Goal: Information Seeking & Learning: Compare options

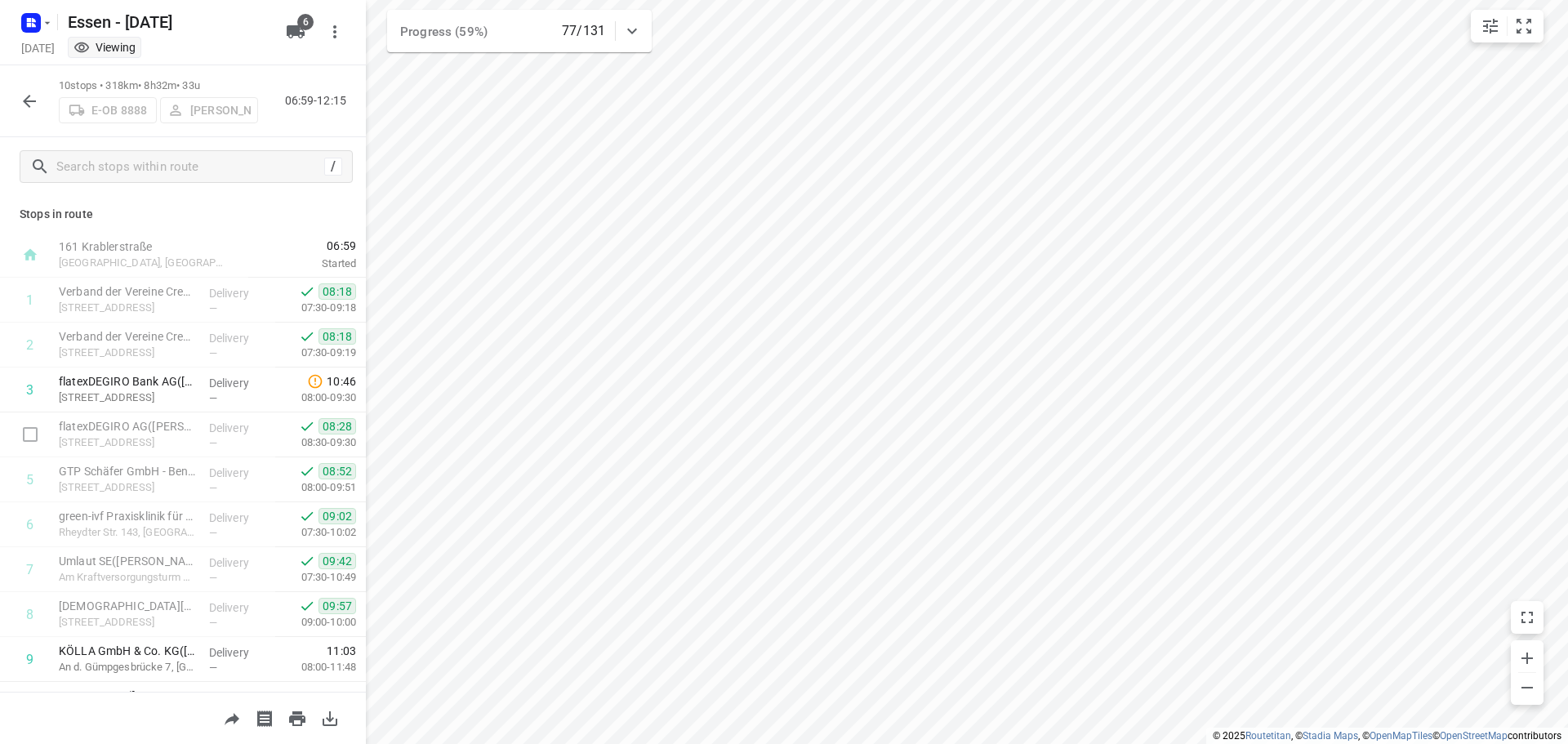
scroll to position [80, 0]
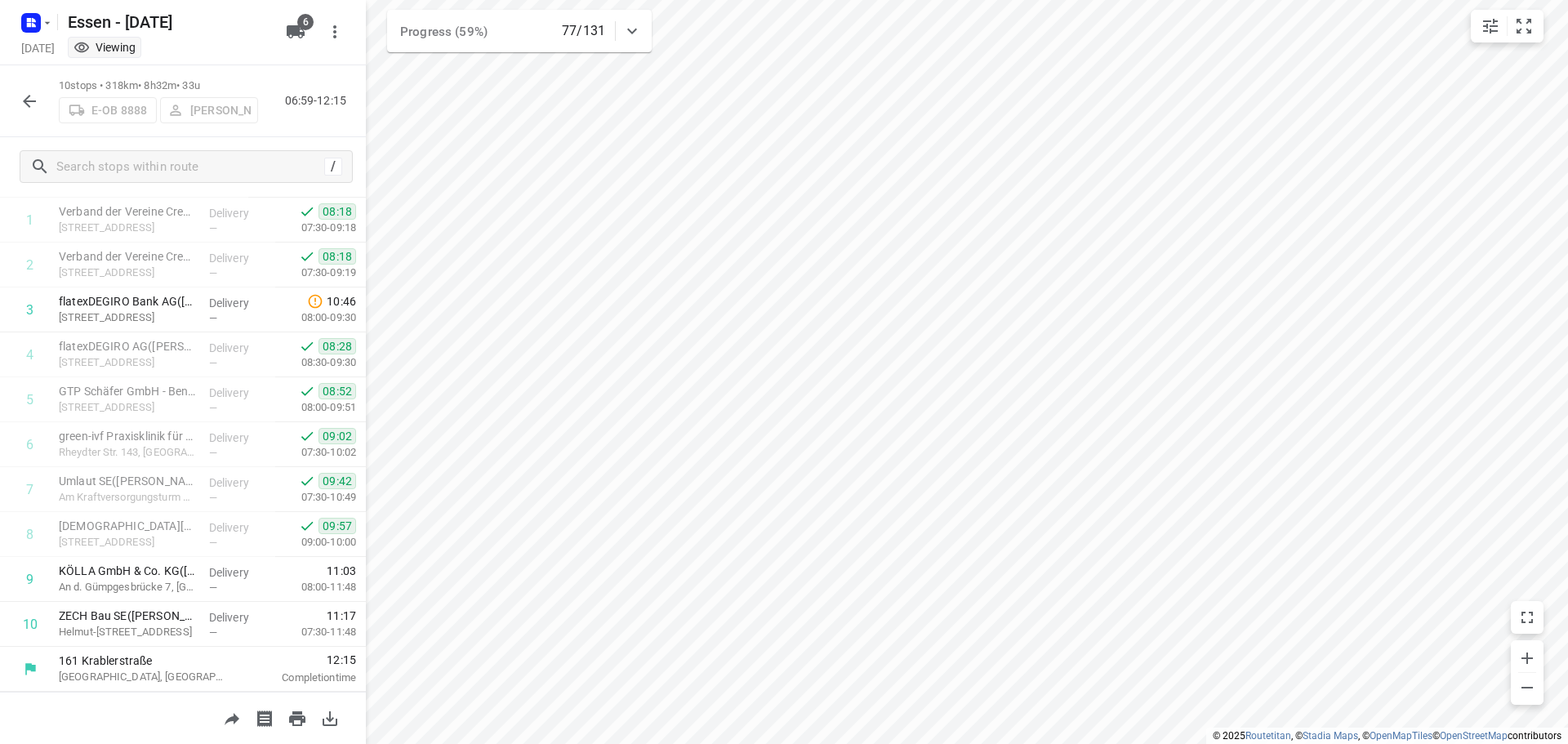
click at [33, 102] on icon "button" at bounding box center [29, 101] width 20 height 20
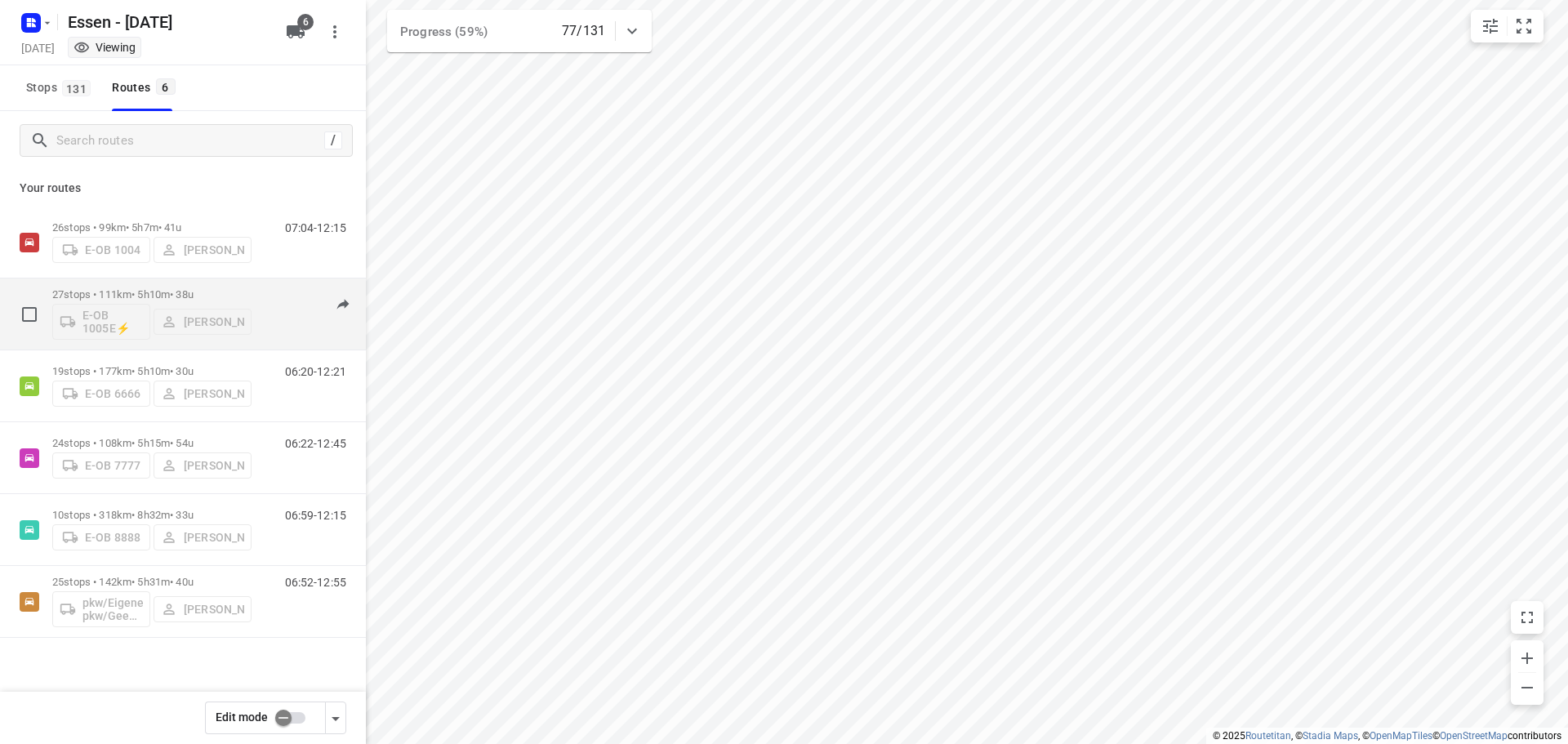
click at [147, 309] on div "E-OB 1005E⚡ [PERSON_NAME]" at bounding box center [152, 321] width 200 height 39
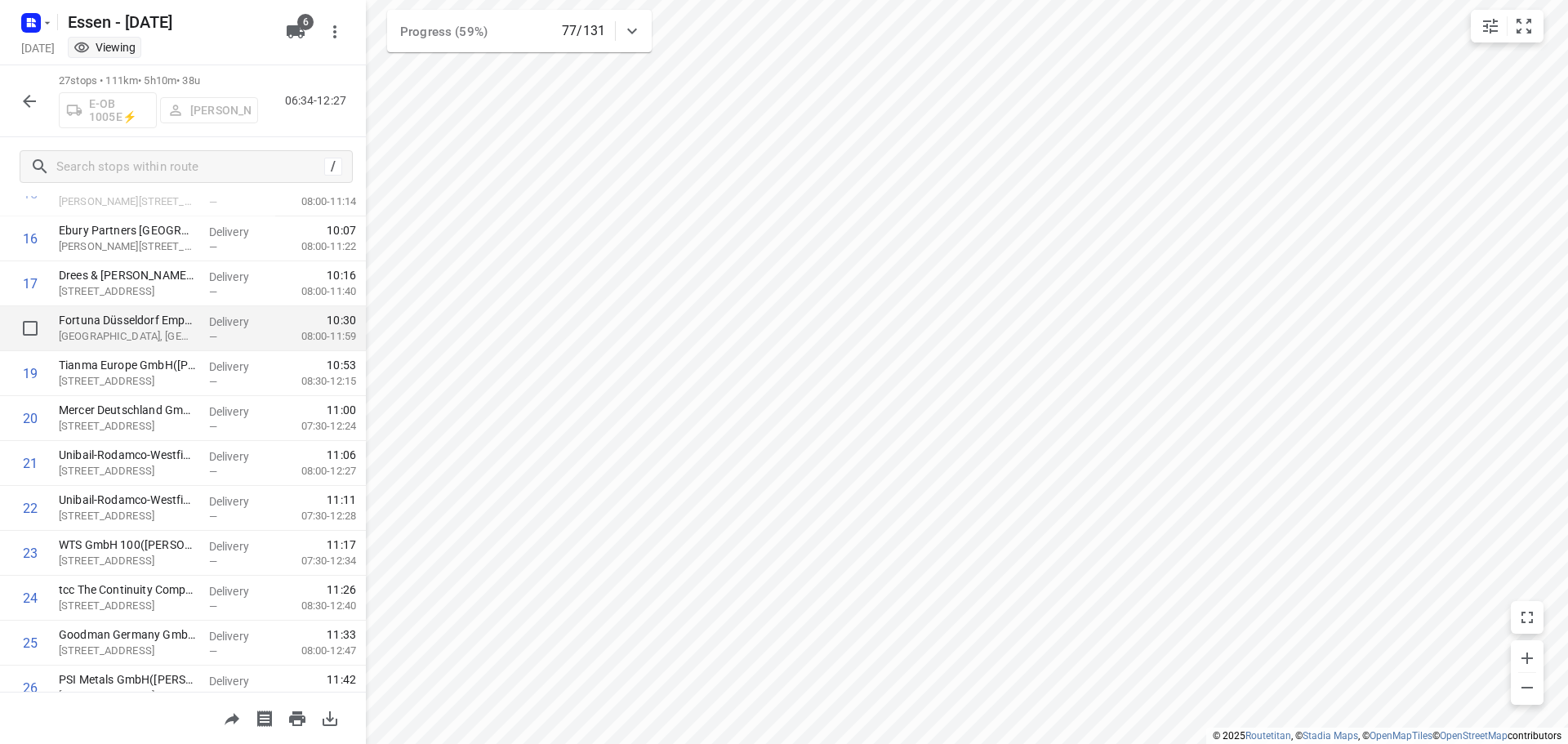
scroll to position [572, 0]
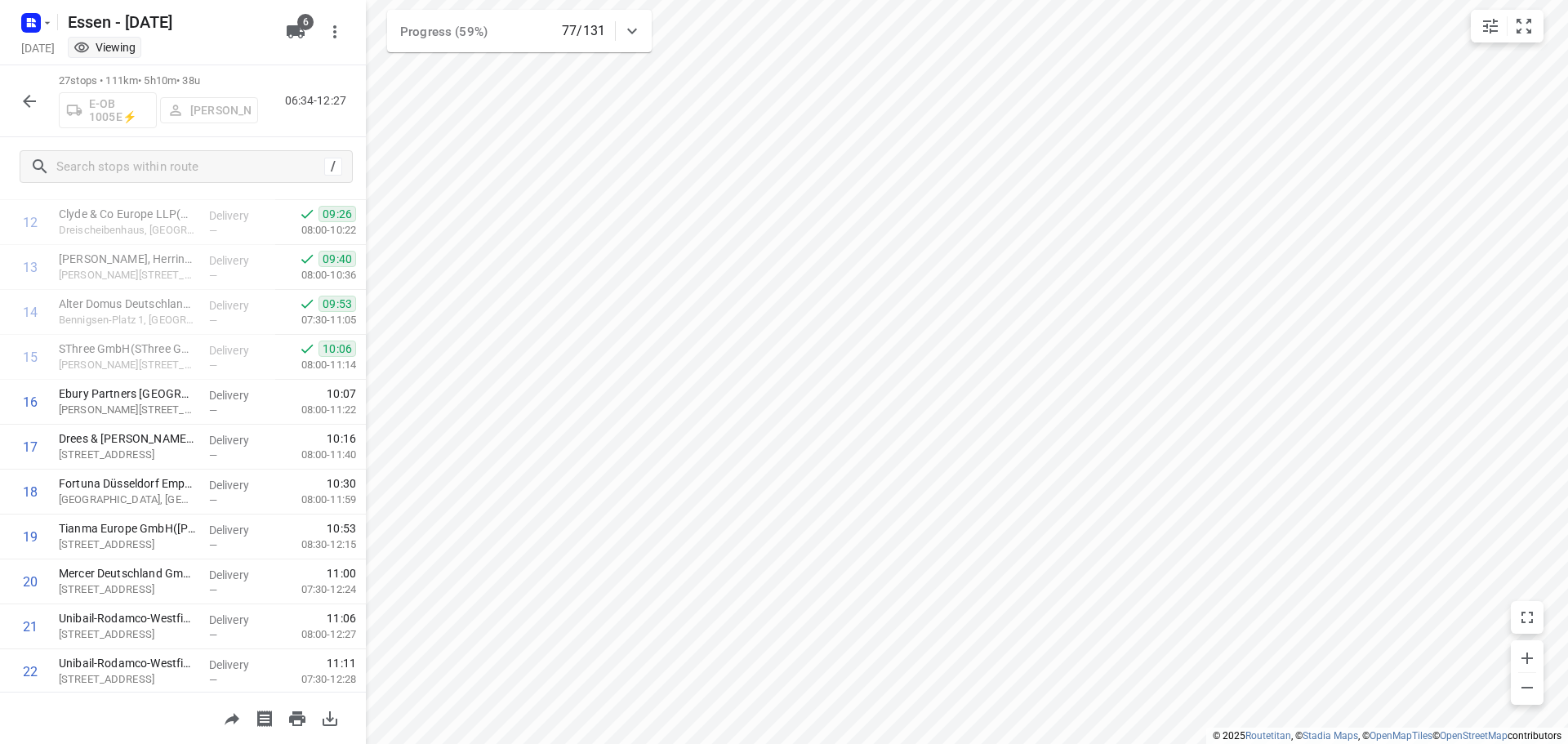
click at [27, 96] on icon "button" at bounding box center [29, 101] width 20 height 20
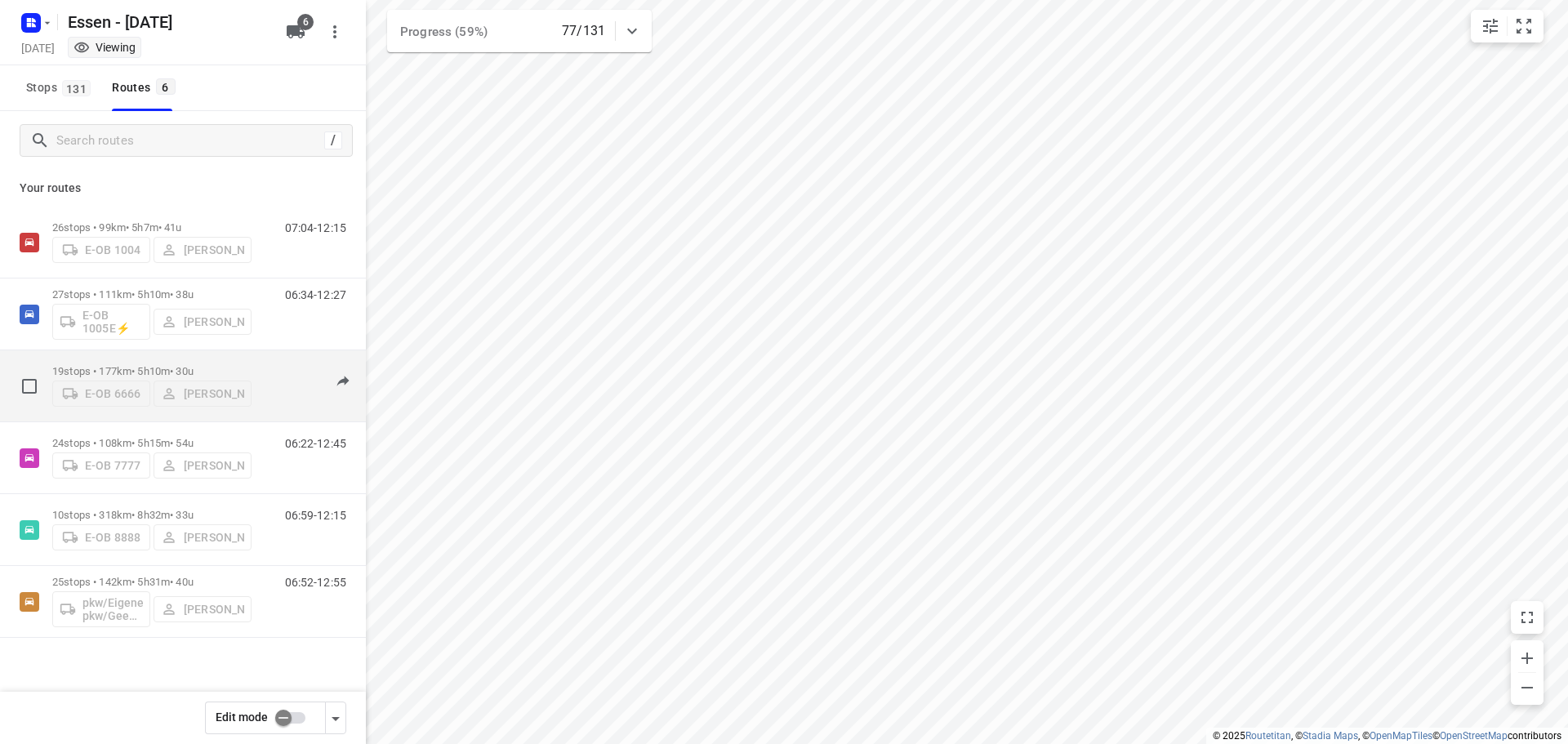
click at [138, 377] on div "E-OB 6666 [PERSON_NAME]" at bounding box center [152, 392] width 200 height 29
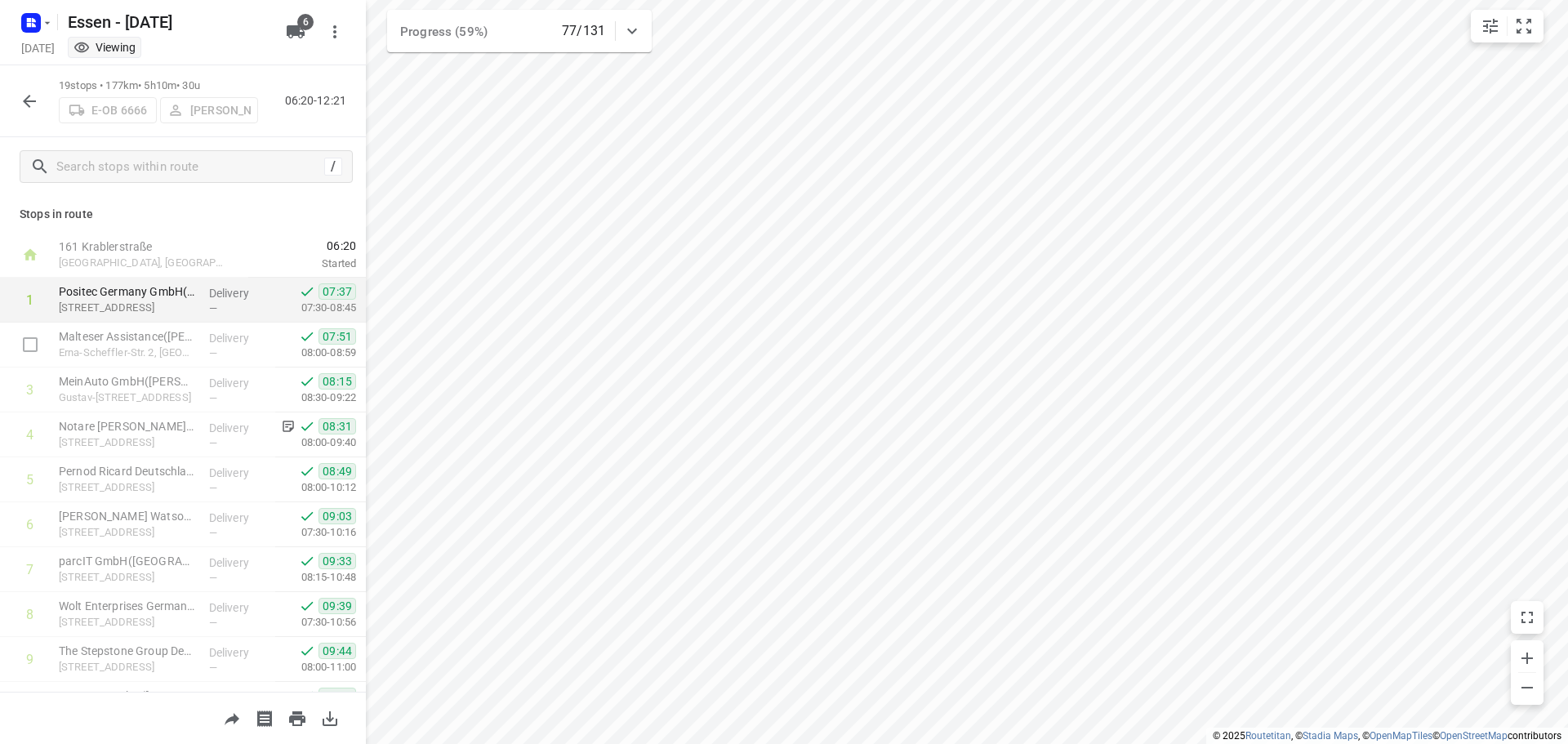
scroll to position [327, 0]
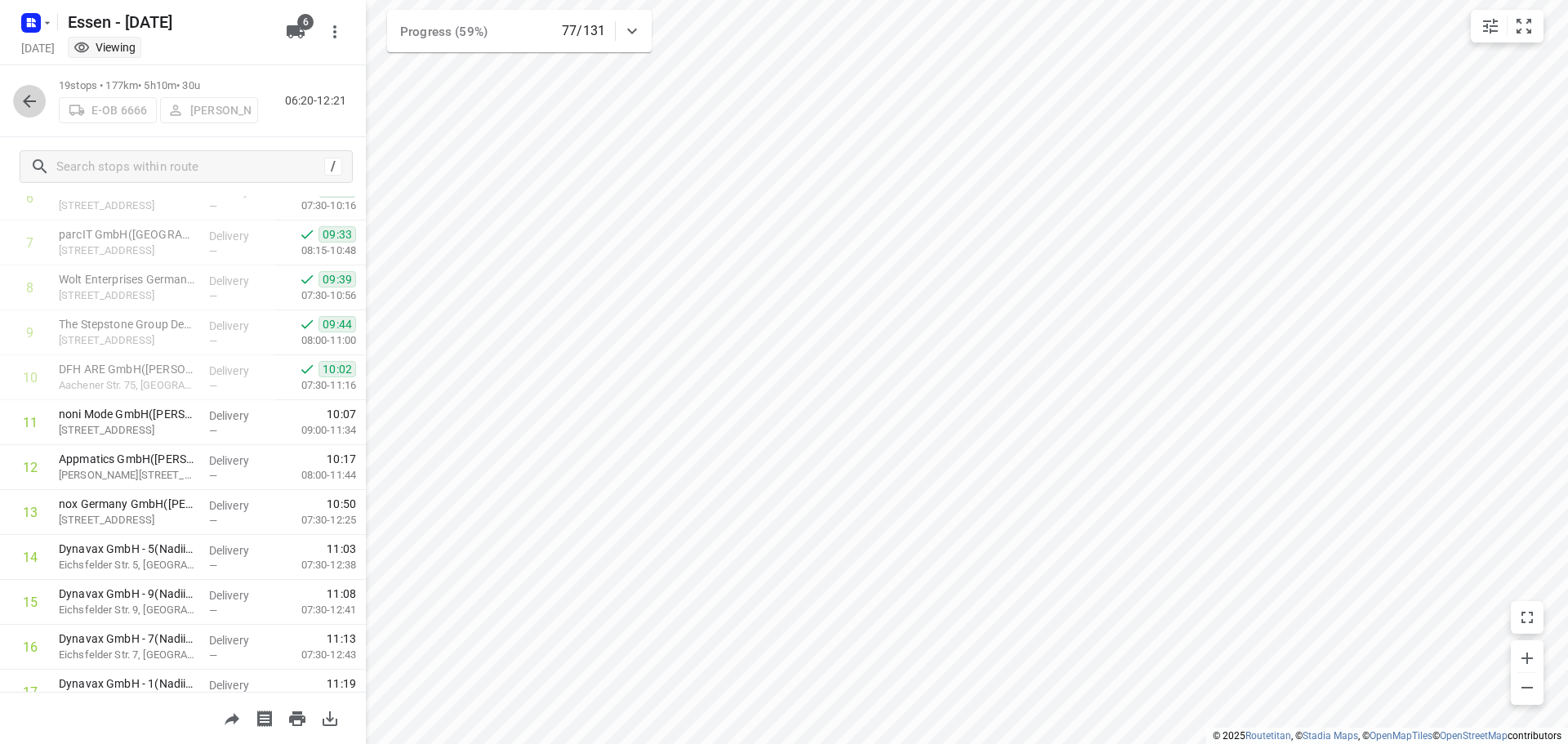
click at [27, 102] on icon "button" at bounding box center [29, 101] width 20 height 20
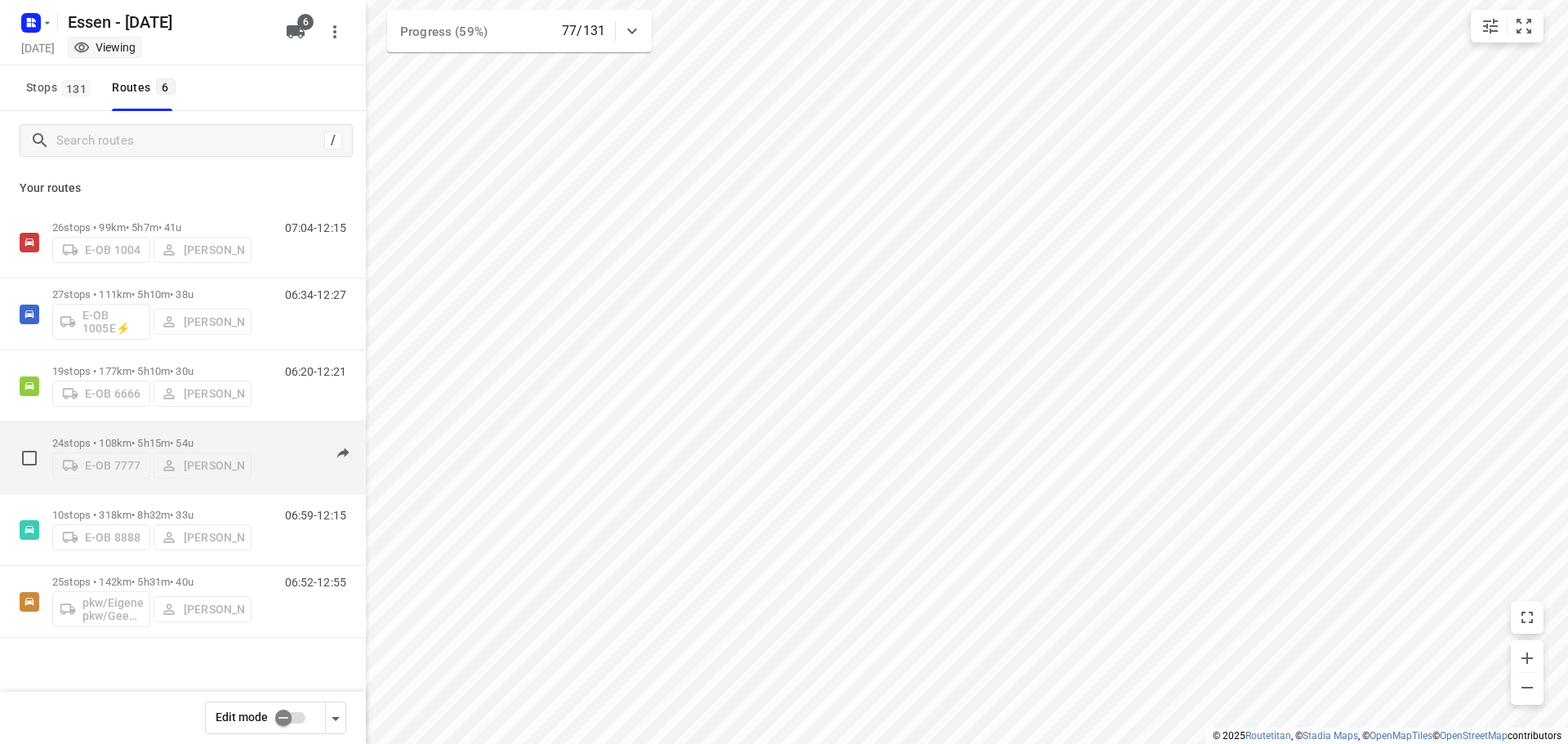
click at [227, 440] on p "24 stops • 108km • 5h15m • [DATE]" at bounding box center [152, 443] width 200 height 12
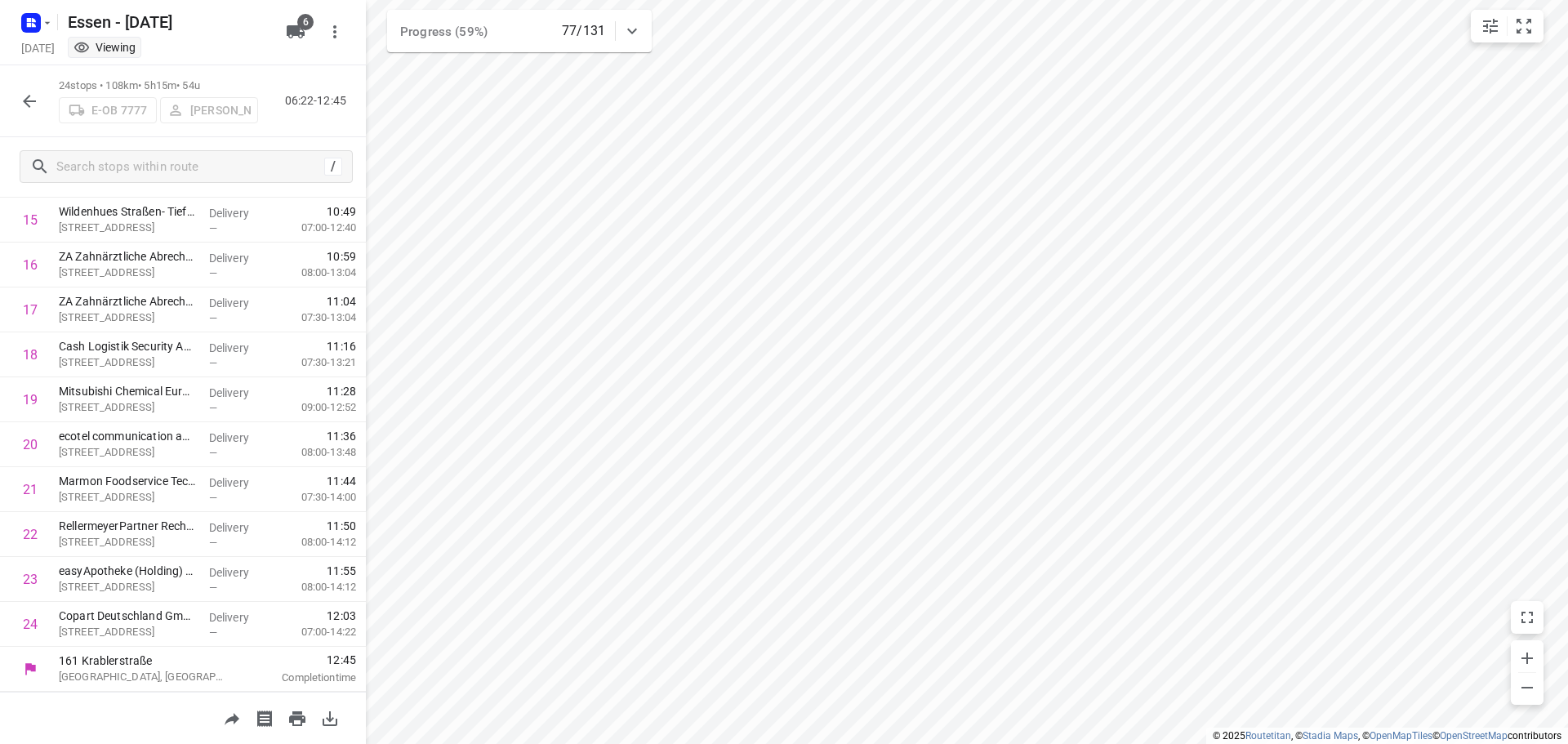
scroll to position [546, 0]
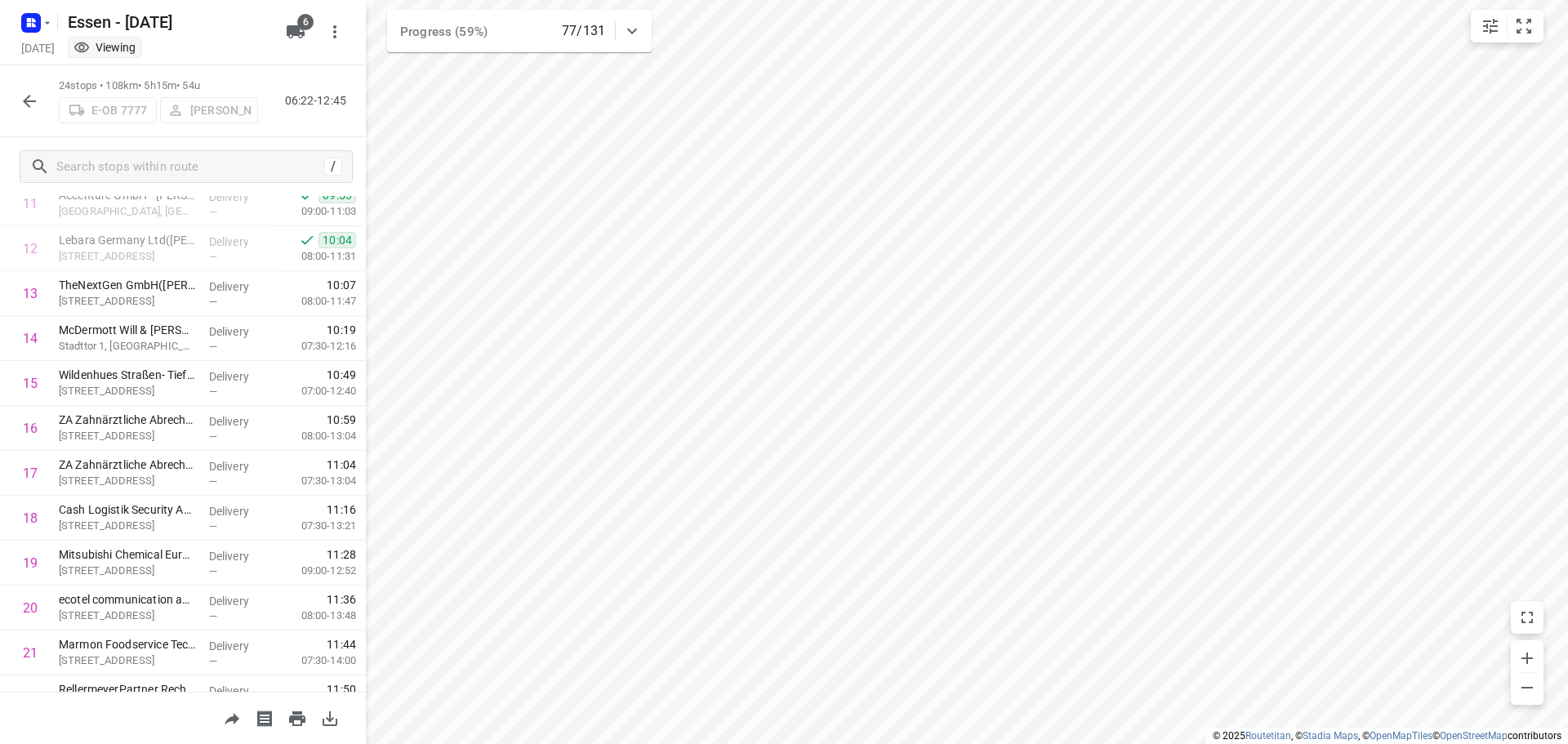
click at [26, 96] on icon "button" at bounding box center [29, 101] width 20 height 20
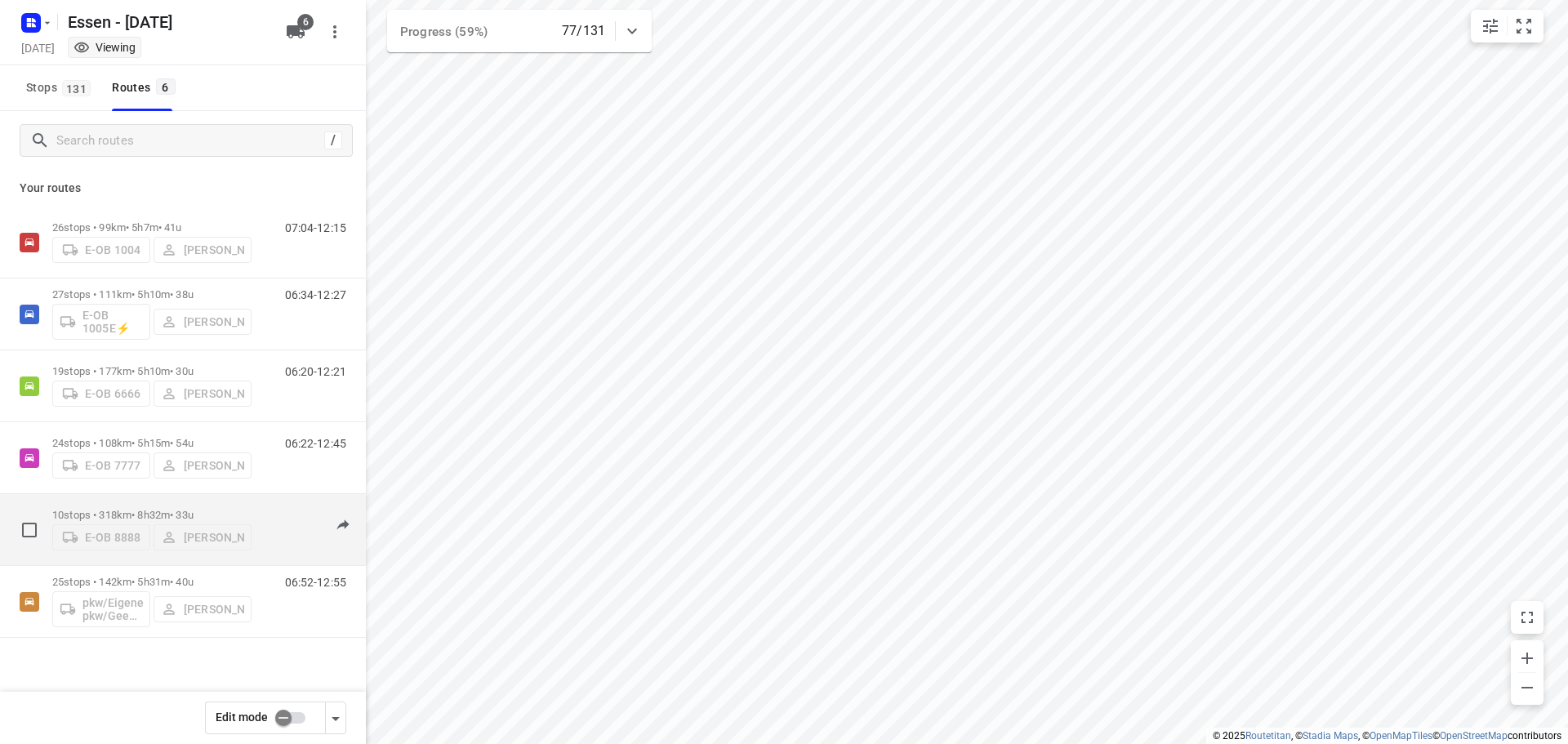
click at [234, 513] on p "10 stops • 318km • 8h32m • 33u" at bounding box center [152, 515] width 200 height 12
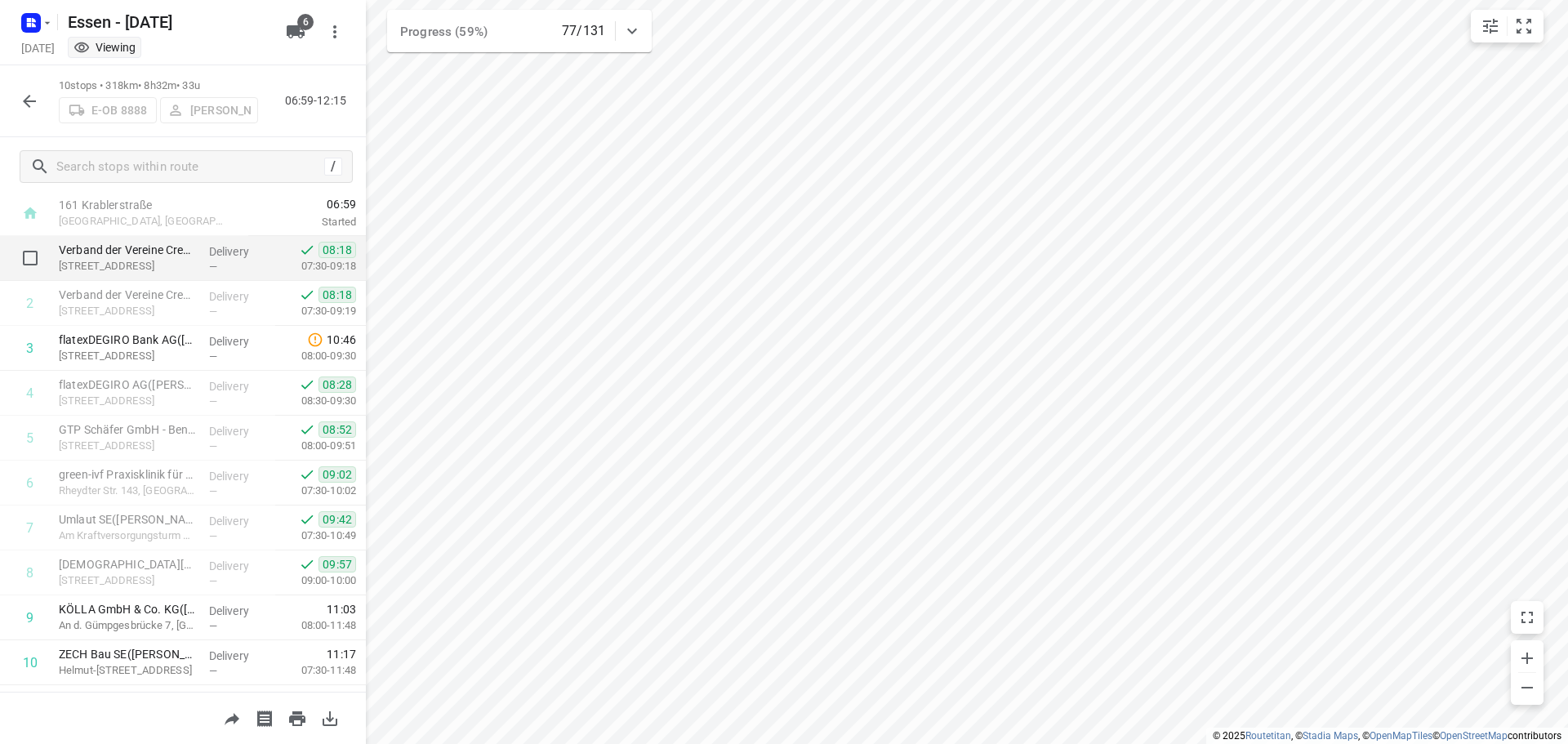
scroll to position [80, 0]
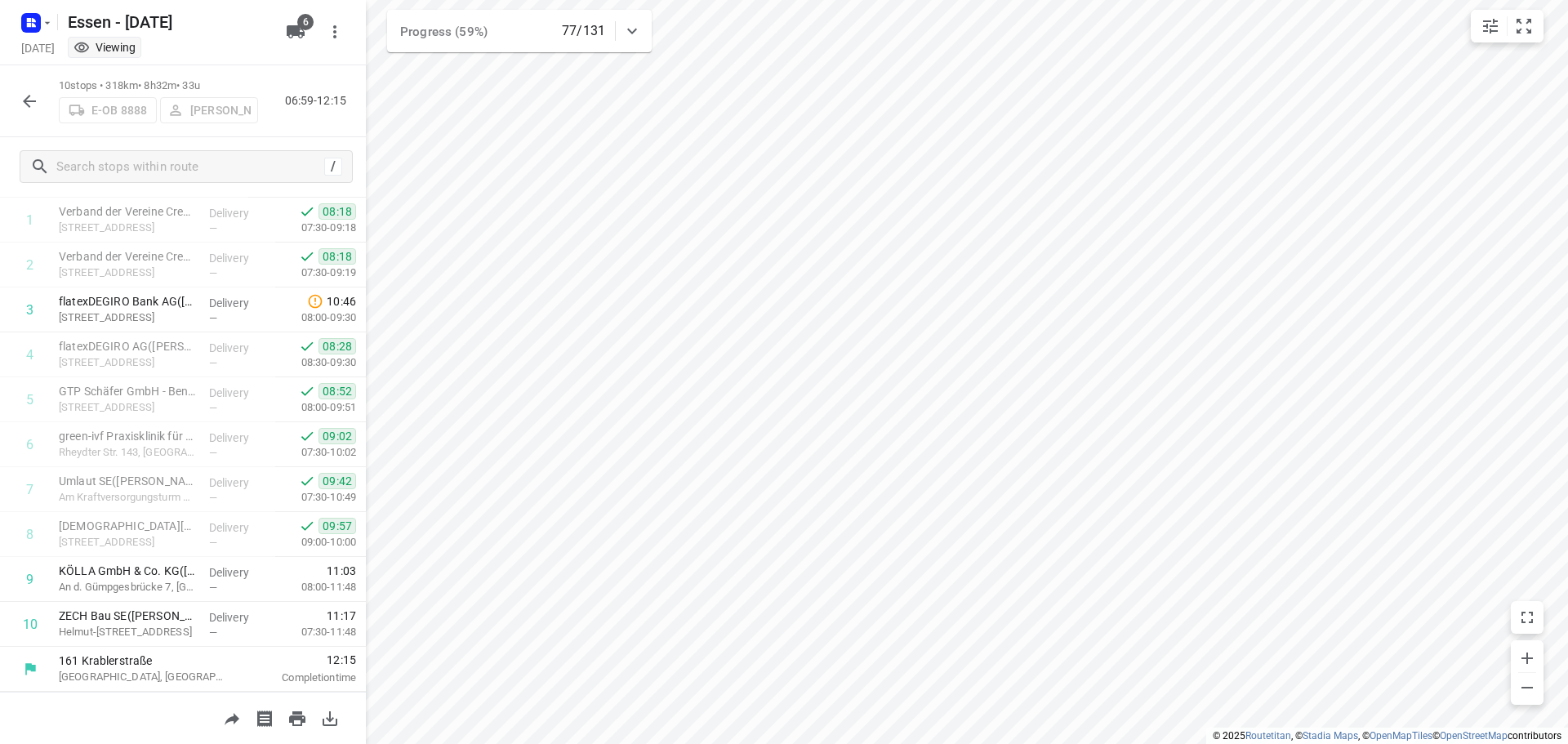
click at [24, 97] on icon "button" at bounding box center [29, 101] width 20 height 20
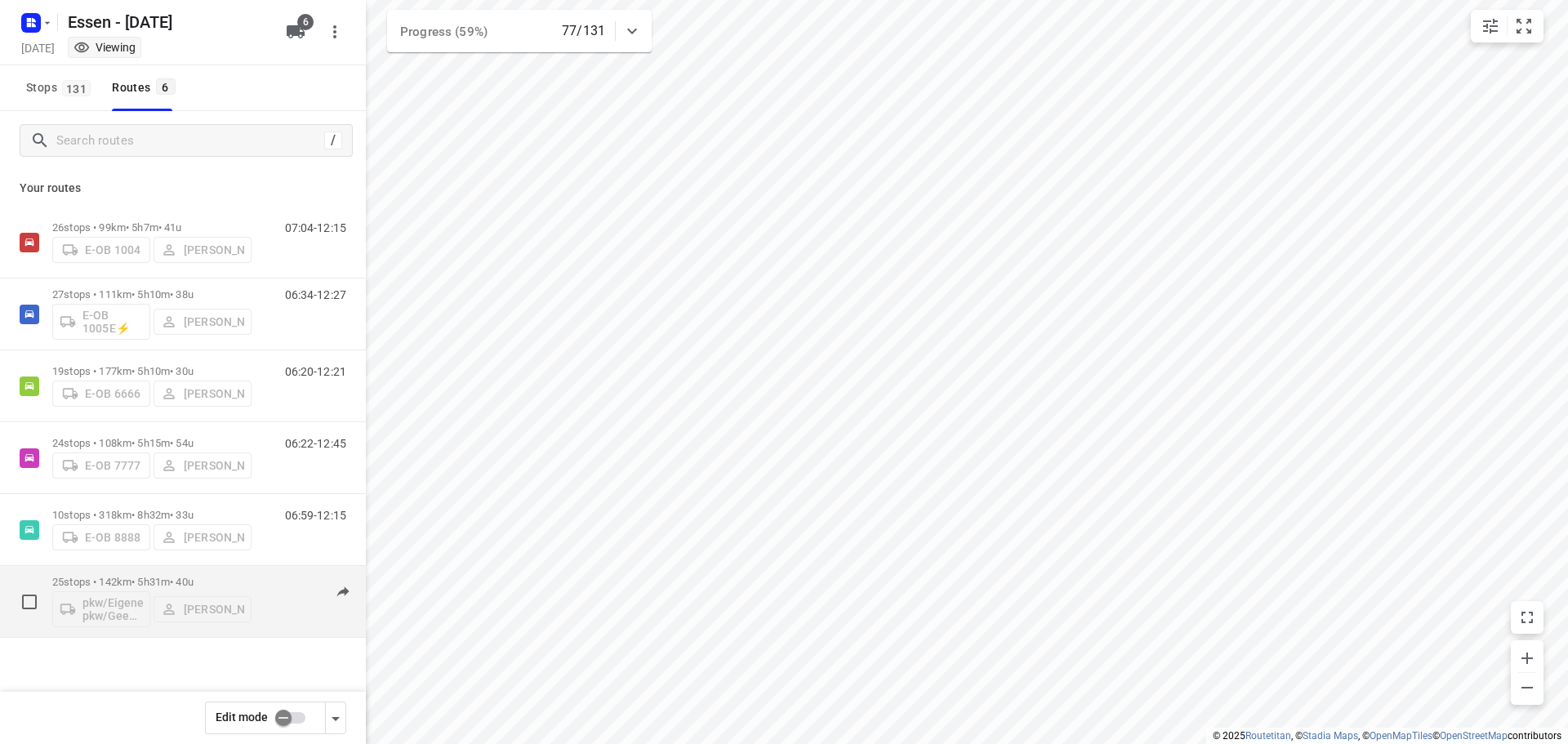
click at [229, 601] on div "pkw/Eigener pkw/Geen kenteken [PERSON_NAME]" at bounding box center [152, 608] width 200 height 39
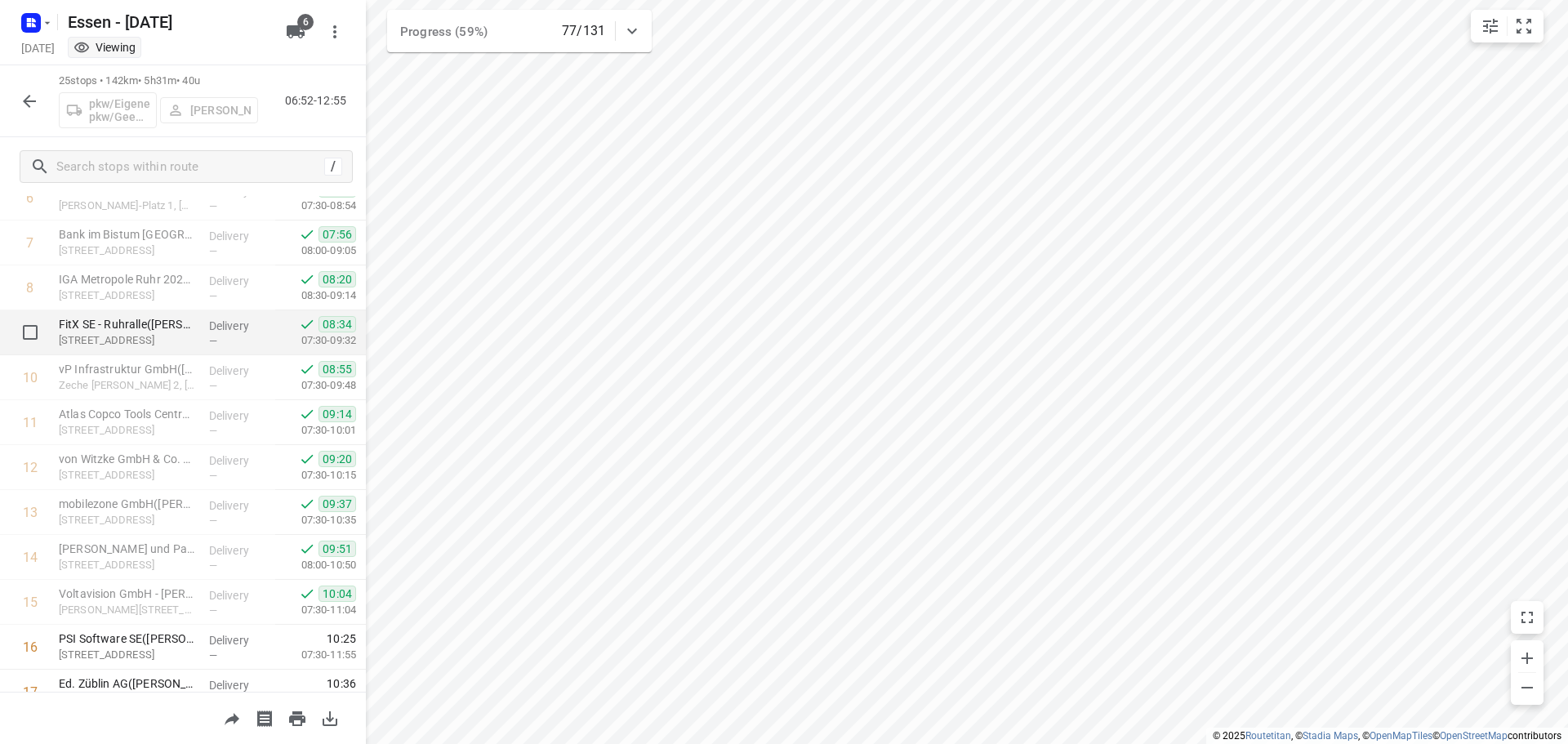
scroll to position [490, 0]
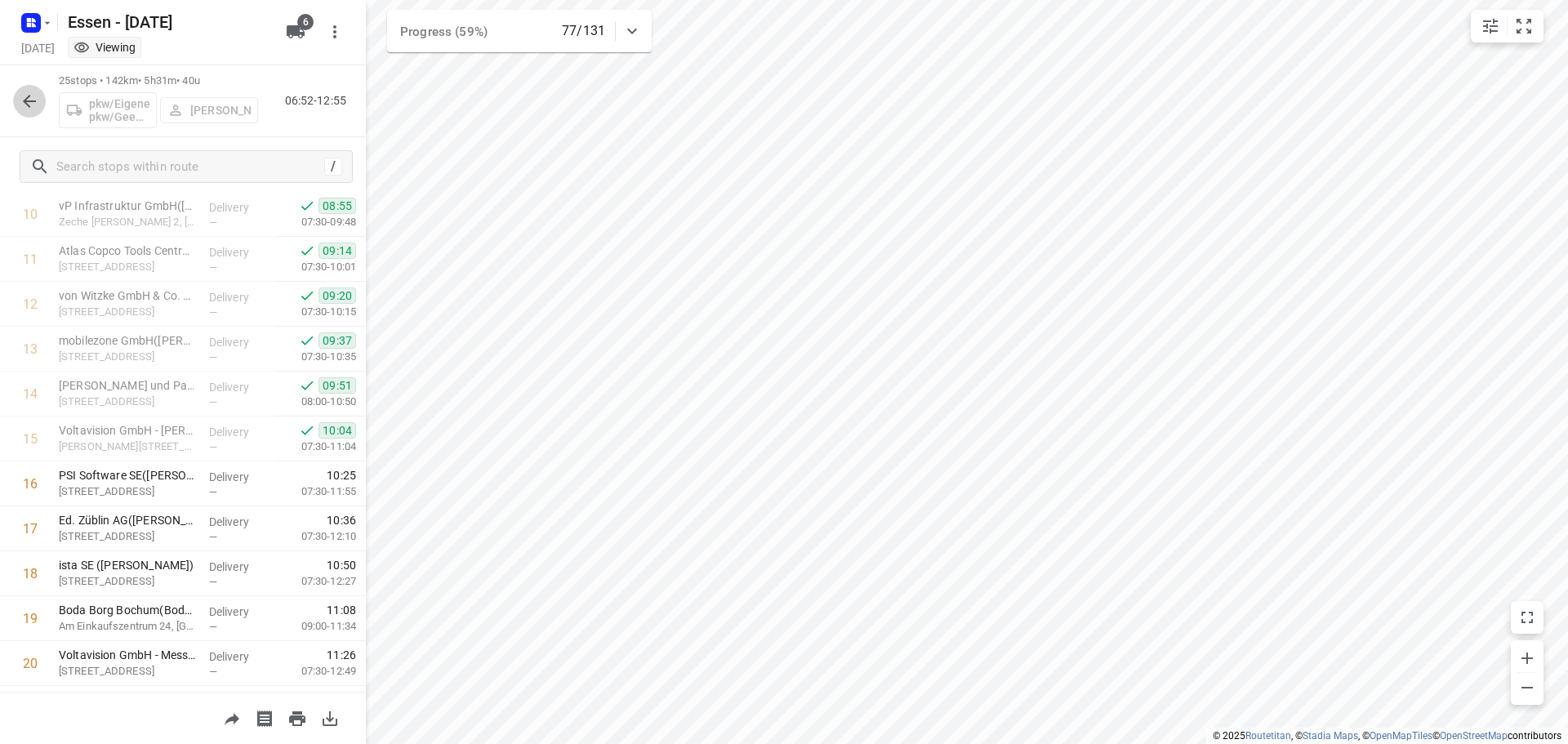
click at [29, 99] on icon "button" at bounding box center [29, 101] width 20 height 20
